Goal: Navigation & Orientation: Find specific page/section

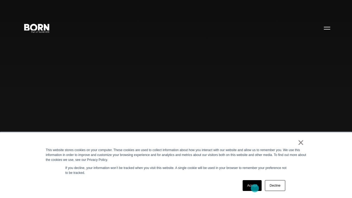
click at [255, 189] on link "Accept" at bounding box center [252, 185] width 19 height 11
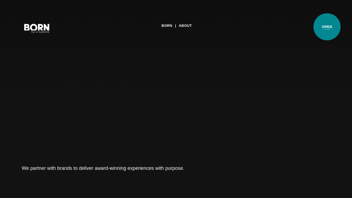
click at [327, 27] on button "Primary Menu" at bounding box center [326, 27] width 13 height 11
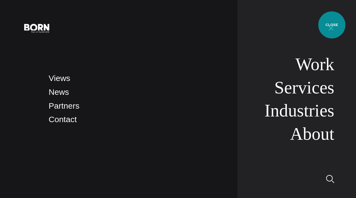
click at [332, 25] on button "Primary Menu" at bounding box center [330, 27] width 13 height 11
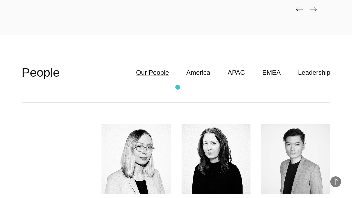
scroll to position [1366, 0]
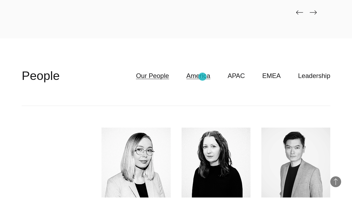
click at [202, 77] on link "America" at bounding box center [198, 76] width 24 height 10
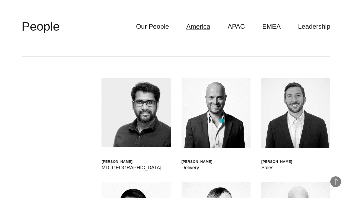
scroll to position [1401, 0]
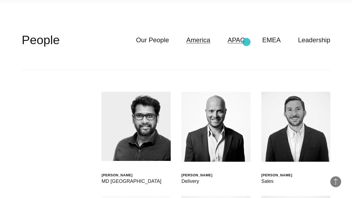
click at [245, 42] on link "APAC" at bounding box center [236, 40] width 17 height 10
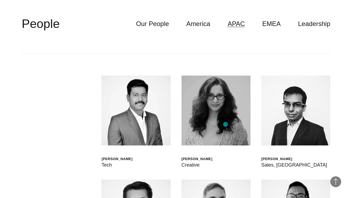
scroll to position [1406, 0]
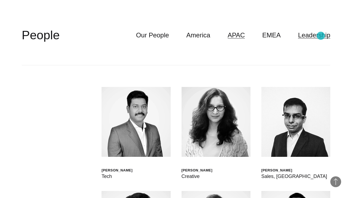
click at [321, 36] on link "Leadership" at bounding box center [314, 35] width 32 height 10
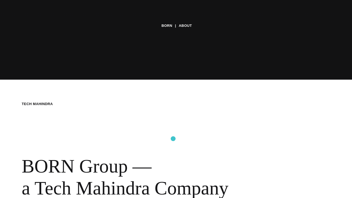
scroll to position [0, 0]
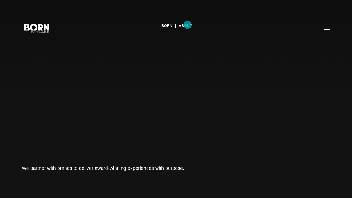
click at [187, 25] on link "About" at bounding box center [185, 26] width 13 height 8
click at [29, 27] on icon ".st0{display:none;} .st1{display:inline;} .st2{font-family:'HelveticaNeue-Mediu…" at bounding box center [37, 28] width 35 height 14
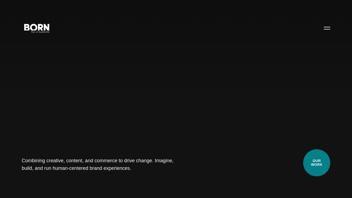
click at [320, 156] on link "Our Work" at bounding box center [316, 162] width 27 height 27
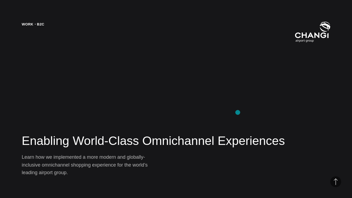
scroll to position [793, 0]
click at [135, 87] on div "Work・B2C Enabling World-Class Omnichannel Experiences Learn how we implemented …" at bounding box center [176, 99] width 352 height 198
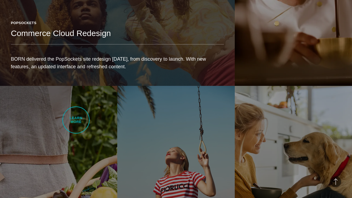
scroll to position [812, 0]
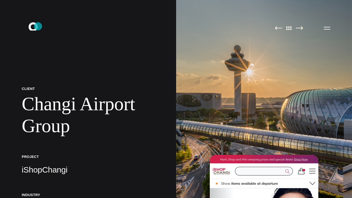
click at [38, 26] on icon ".st0{display:none;} .st1{display:inline;} .st2{font-family:'HelveticaNeue-Mediu…" at bounding box center [37, 28] width 35 height 14
